Goal: Task Accomplishment & Management: Use online tool/utility

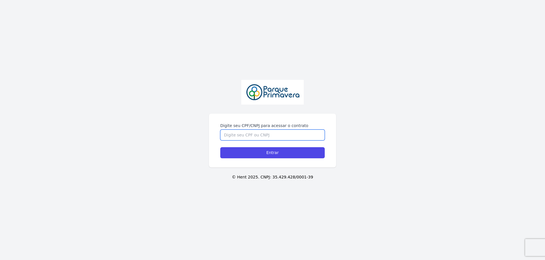
click at [284, 131] on input "Digite seu CPF/CNPJ para acessar o contrato" at bounding box center [272, 134] width 104 height 11
type input "08137525157"
click at [220, 147] on input "Entrar" at bounding box center [272, 152] width 104 height 11
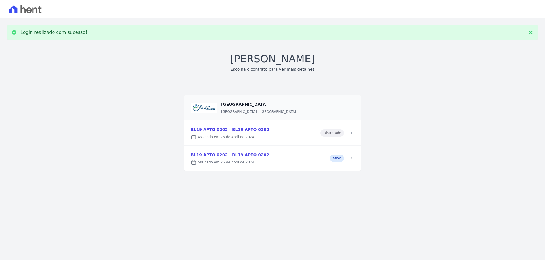
click at [340, 160] on link at bounding box center [272, 158] width 177 height 25
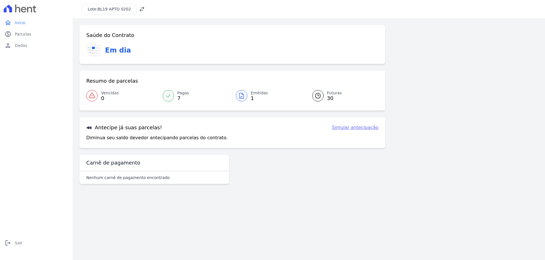
click at [346, 127] on link "Simular antecipação" at bounding box center [355, 127] width 47 height 7
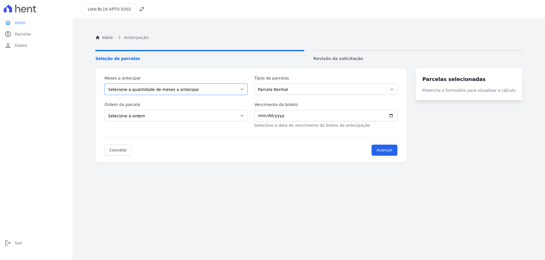
click at [190, 90] on select "Selecione a quantidade de meses a antecipar 1 2 3 4 5 6 7 8 9 10 11 12 13 14 15…" at bounding box center [175, 88] width 143 height 11
click at [104, 83] on select "Selecione a quantidade de meses a antecipar 1 2 3 4 5 6 7 8 9 10 11 12 13 14 15…" at bounding box center [175, 88] width 143 height 11
click at [273, 91] on select "Parcela Normal" at bounding box center [325, 88] width 143 height 11
click at [104, 83] on select "Selecione a quantidade de meses a antecipar 1 2 3 4 5 6 7 8 9 10 11 12 13 14 15…" at bounding box center [175, 88] width 143 height 11
select select "10"
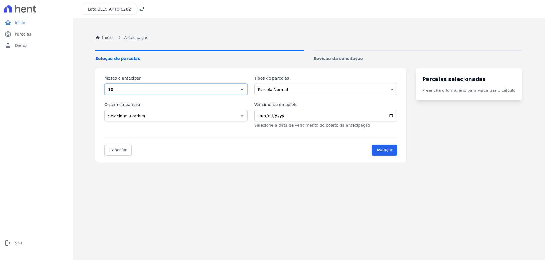
click at [104, 83] on select "Selecione a quantidade de meses a antecipar 1 2 3 4 5 6 7 8 9 10 11 12 13 14 15…" at bounding box center [175, 88] width 143 height 11
click at [463, 84] on div "Parcelas selecionadas Preencha o formulário para visualizar o cálculo" at bounding box center [468, 84] width 107 height 32
select select "ending"
click at [104, 110] on select "Selecione a ordem Últimas parcelas Primeiras parcelas" at bounding box center [175, 115] width 143 height 11
click at [283, 117] on input "Vencimento do boleto" at bounding box center [325, 115] width 143 height 11
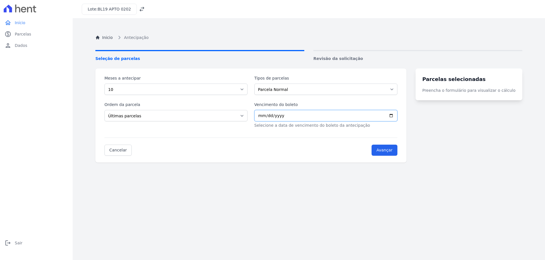
click at [395, 117] on input "Vencimento do boleto" at bounding box center [325, 115] width 143 height 11
type input "[DATE]"
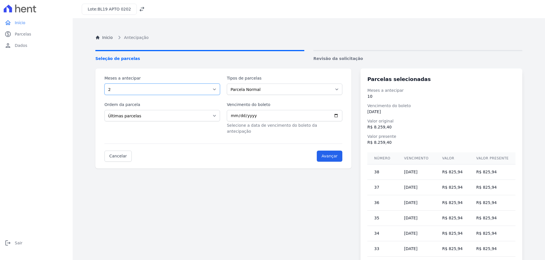
click at [104, 83] on select "Selecione a quantidade de meses a antecipar 1 2 3 4 5 6 7 8 9 10 11 12 13 14 15…" at bounding box center [161, 88] width 115 height 11
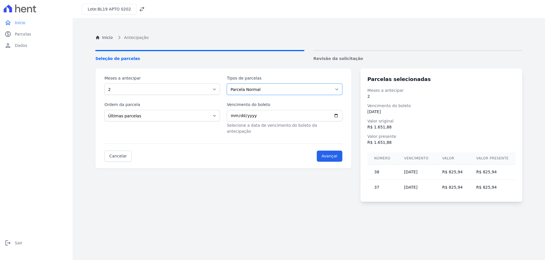
click at [248, 91] on select "Parcela Normal" at bounding box center [284, 88] width 115 height 11
click at [104, 83] on select "Selecione a quantidade de meses a antecipar 1 2 3 4 5 6 7 8 9 10 11 12 13 14 15…" at bounding box center [161, 88] width 115 height 11
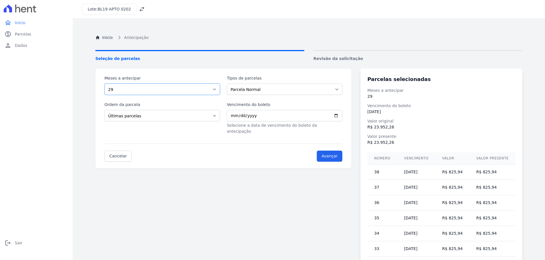
select select "5"
click at [104, 83] on select "Selecione a quantidade de meses a antecipar 1 2 3 4 5 6 7 8 9 10 11 12 13 14 15…" at bounding box center [161, 88] width 115 height 11
click at [35, 37] on link "paid Parcelas" at bounding box center [36, 33] width 68 height 11
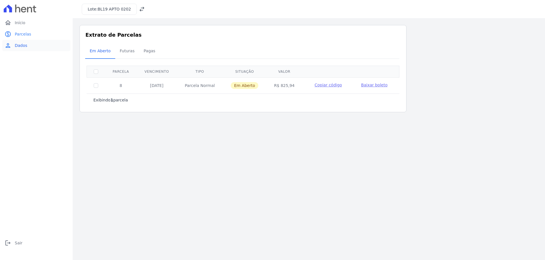
click at [26, 46] on span "Dados" at bounding box center [21, 46] width 12 height 6
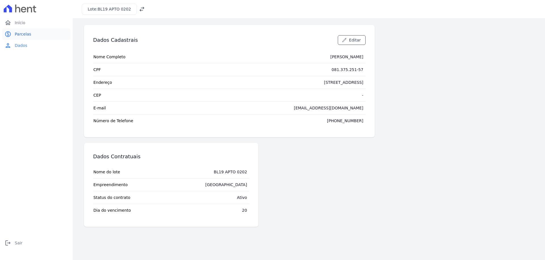
click at [28, 36] on span "Parcelas" at bounding box center [23, 34] width 16 height 6
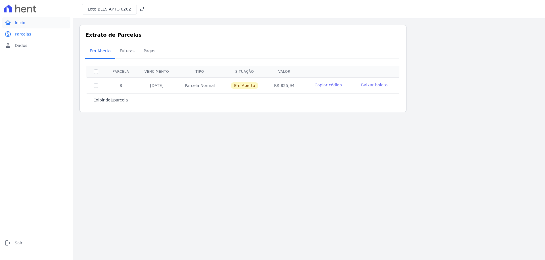
click at [11, 19] on link "home Início" at bounding box center [36, 22] width 68 height 11
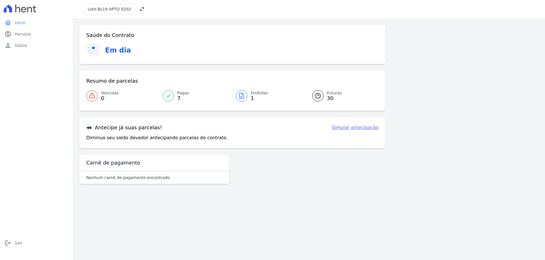
click at [169, 96] on icon at bounding box center [168, 96] width 6 height 6
